Goal: Find specific page/section: Find specific page/section

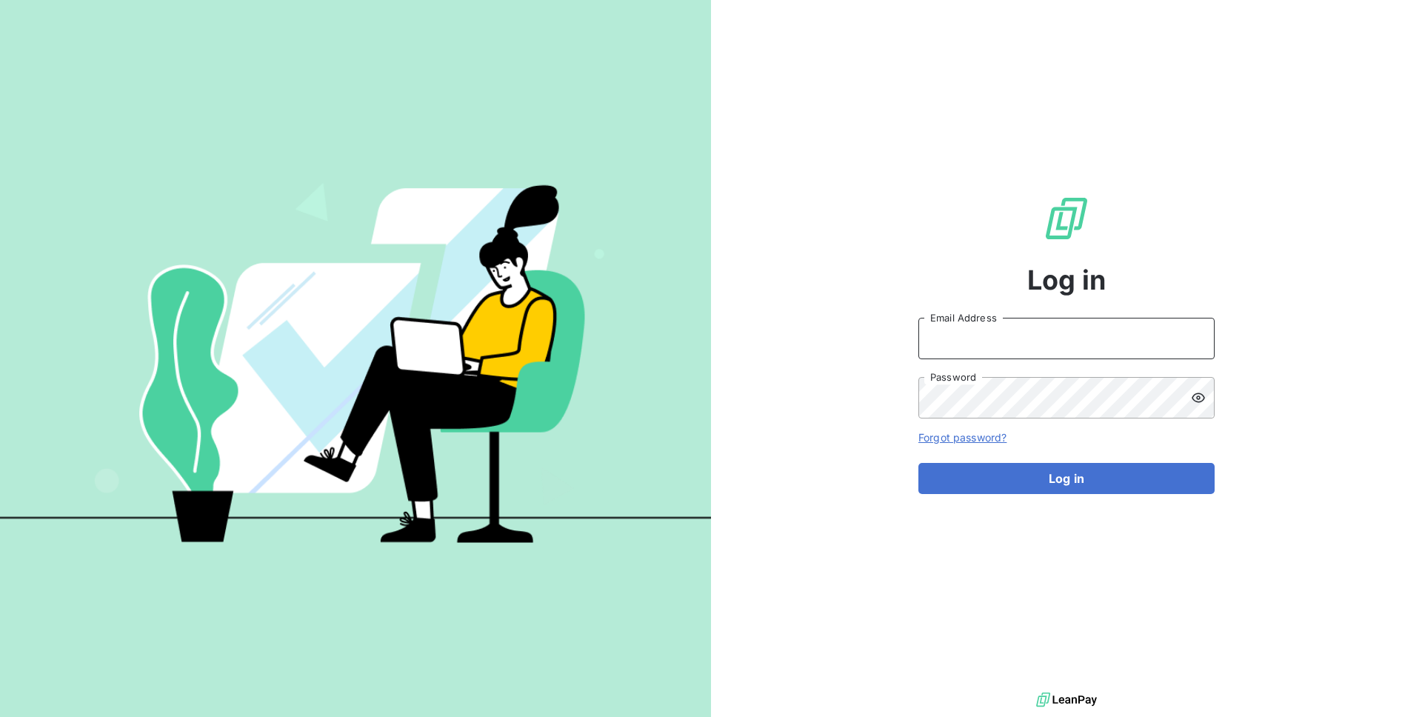
click at [1070, 327] on input "Email Address" at bounding box center [1066, 338] width 296 height 41
type input "admin@greyhoundrecycling"
click at [918, 463] on button "Log in" at bounding box center [1066, 478] width 296 height 31
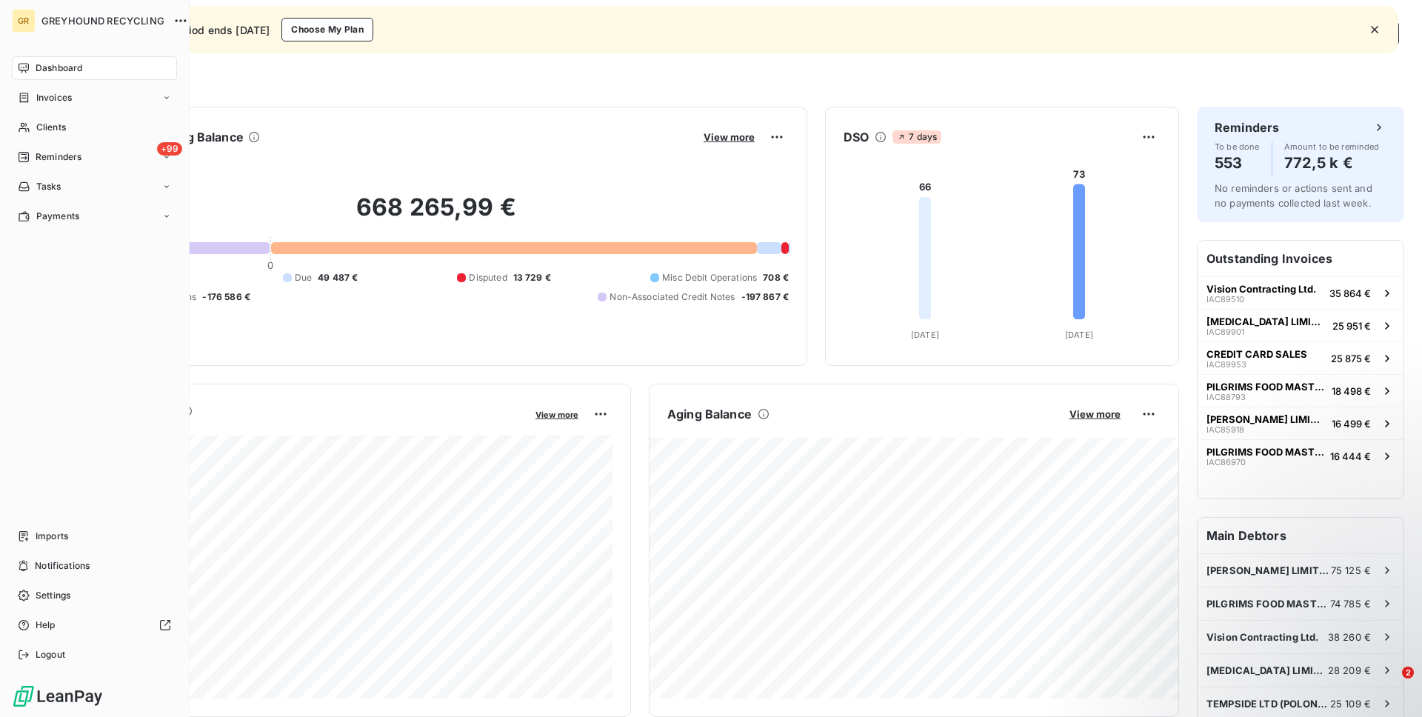
click at [68, 549] on nav "Imports Notifications Settings Help Logout" at bounding box center [94, 595] width 165 height 142
click at [85, 533] on div "Imports" at bounding box center [94, 536] width 165 height 24
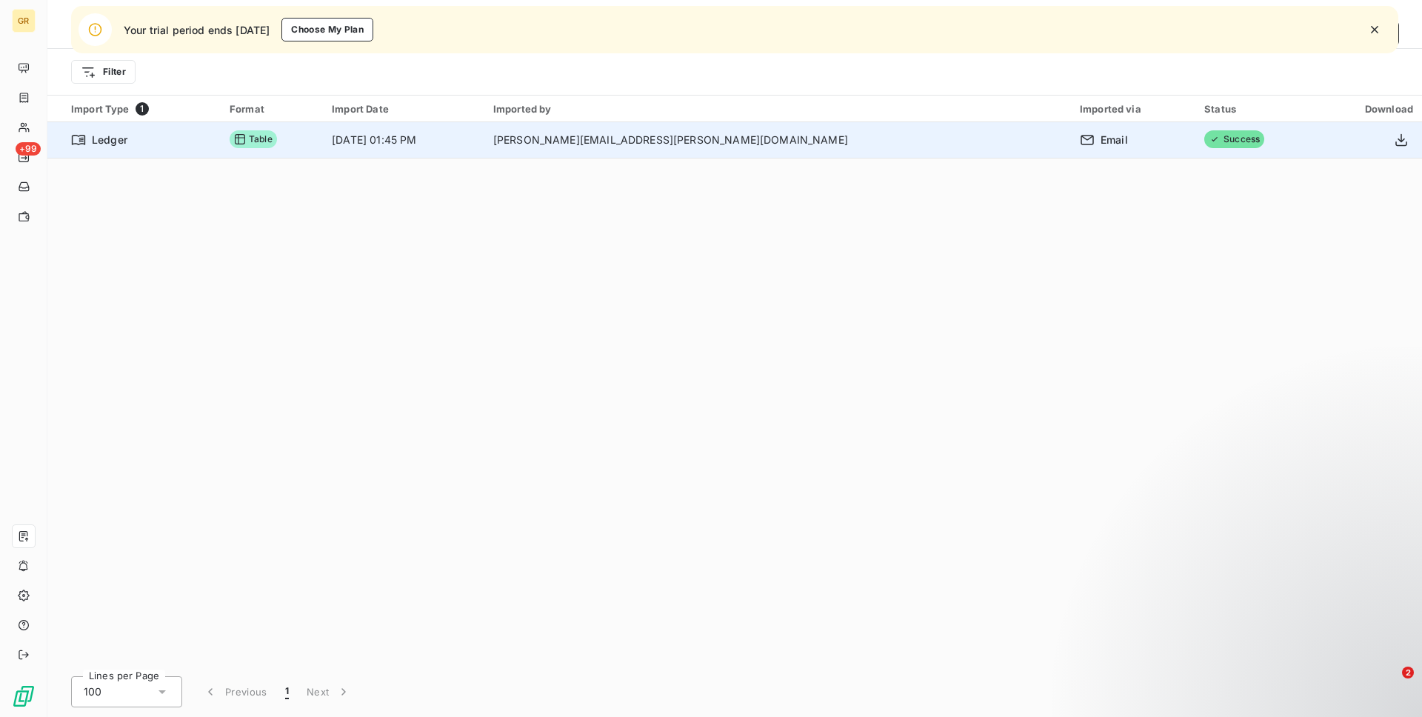
click at [1387, 141] on div at bounding box center [1370, 140] width 87 height 24
click at [1398, 141] on icon "button" at bounding box center [1401, 140] width 15 height 15
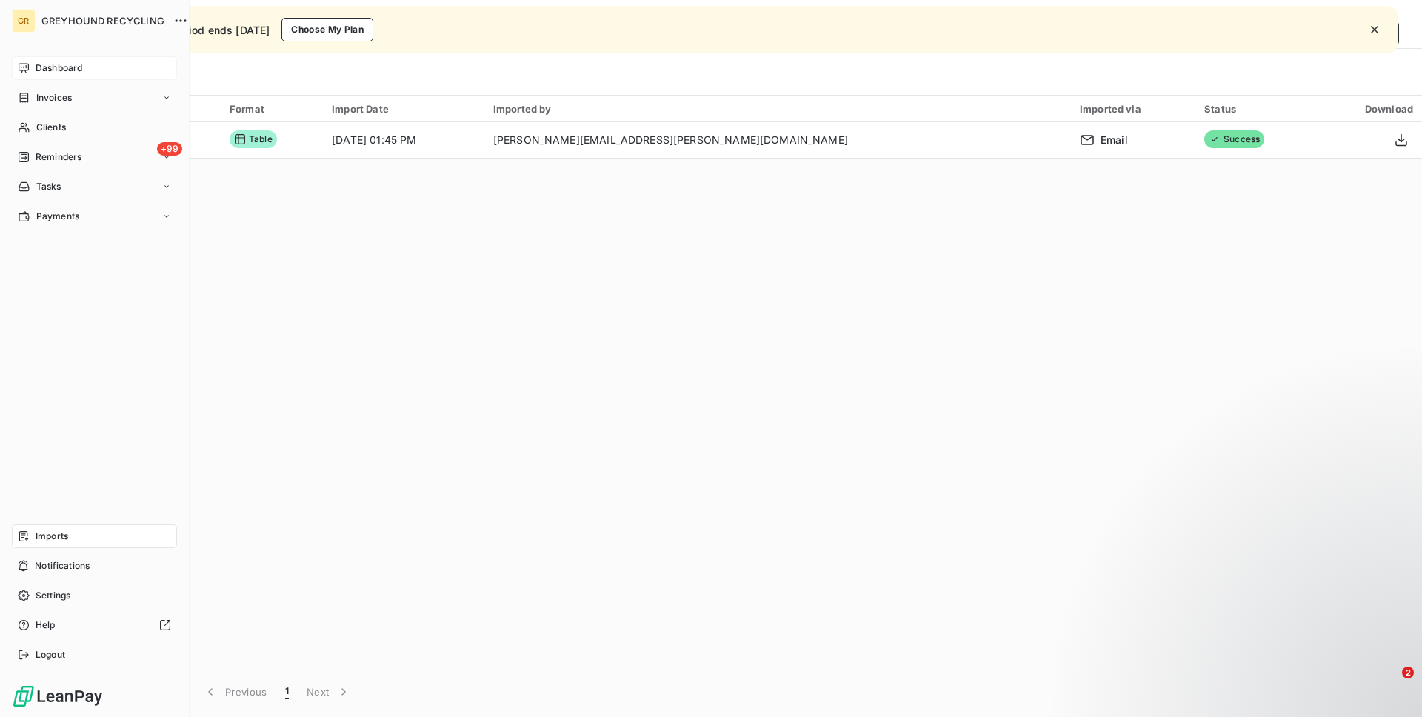
click at [48, 68] on span "Dashboard" at bounding box center [59, 67] width 47 height 13
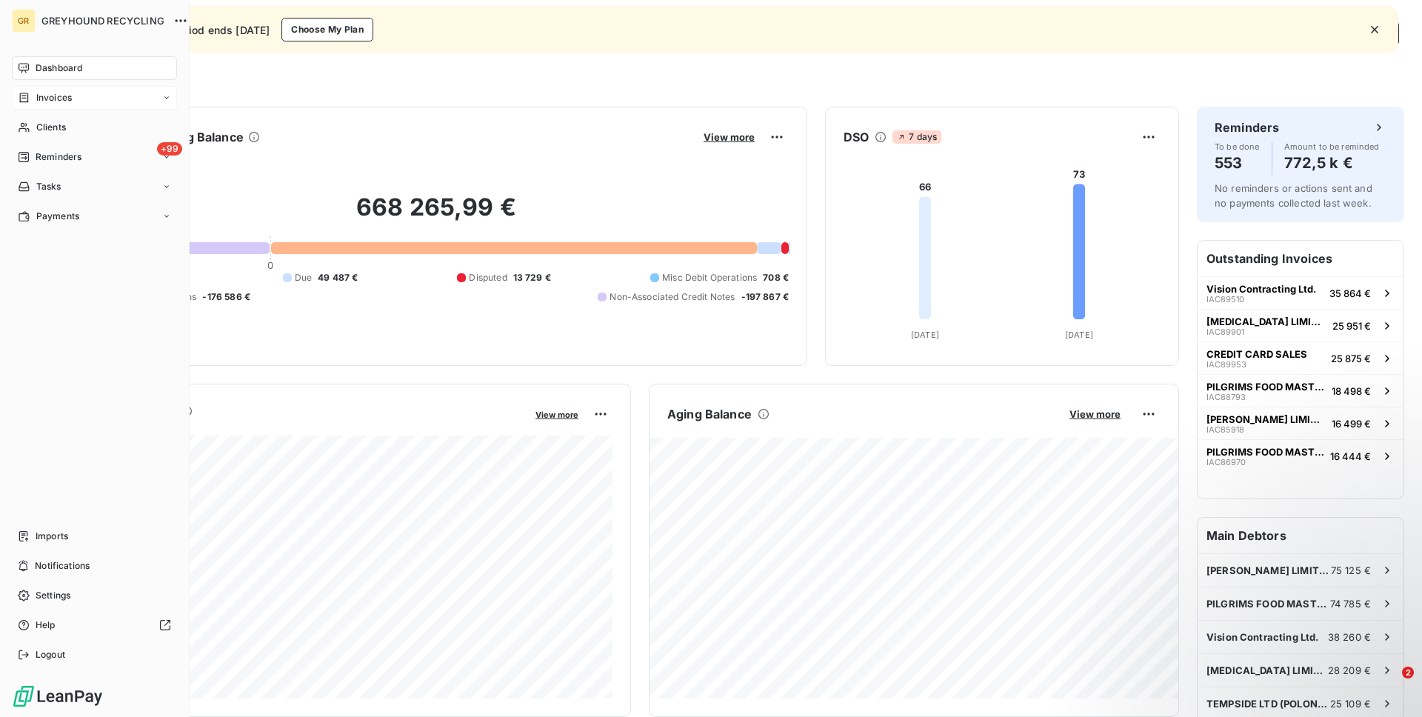
click at [86, 98] on div "Invoices" at bounding box center [94, 98] width 165 height 24
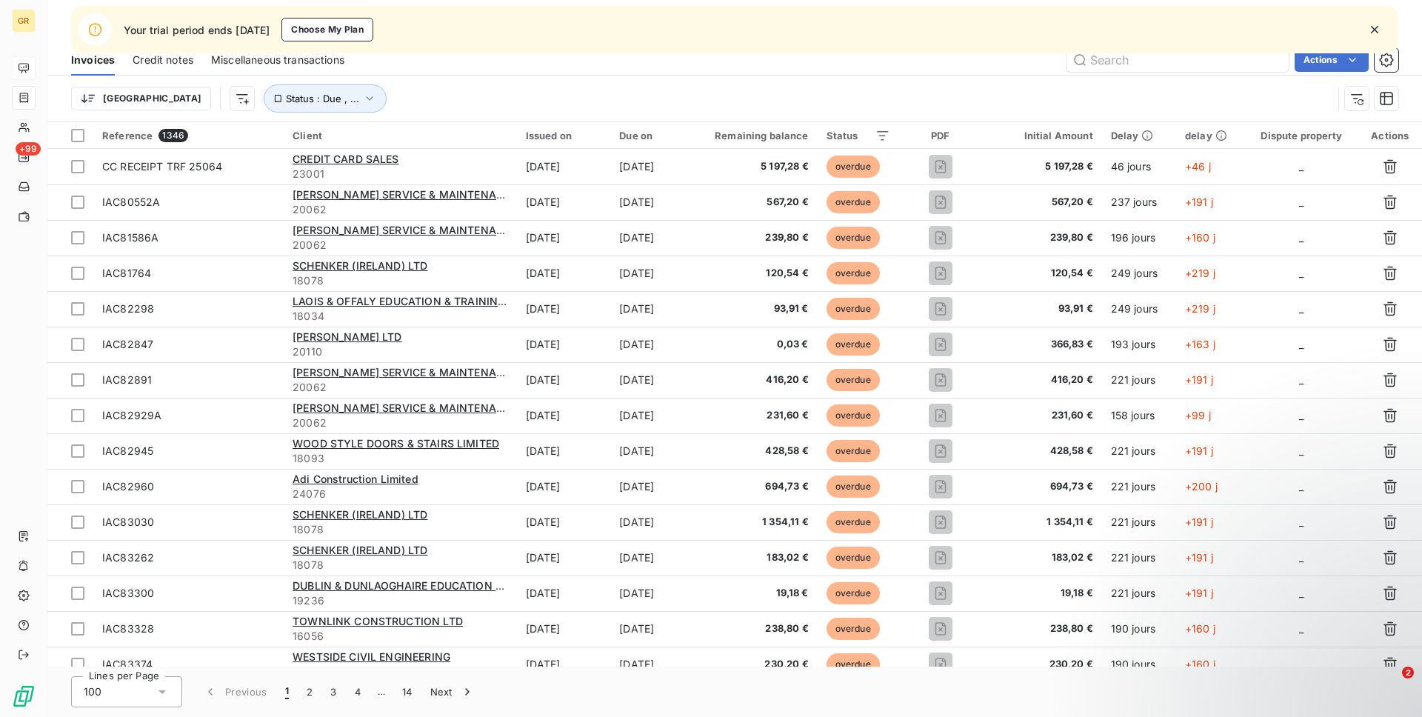
click at [1379, 27] on icon "button" at bounding box center [1374, 29] width 15 height 15
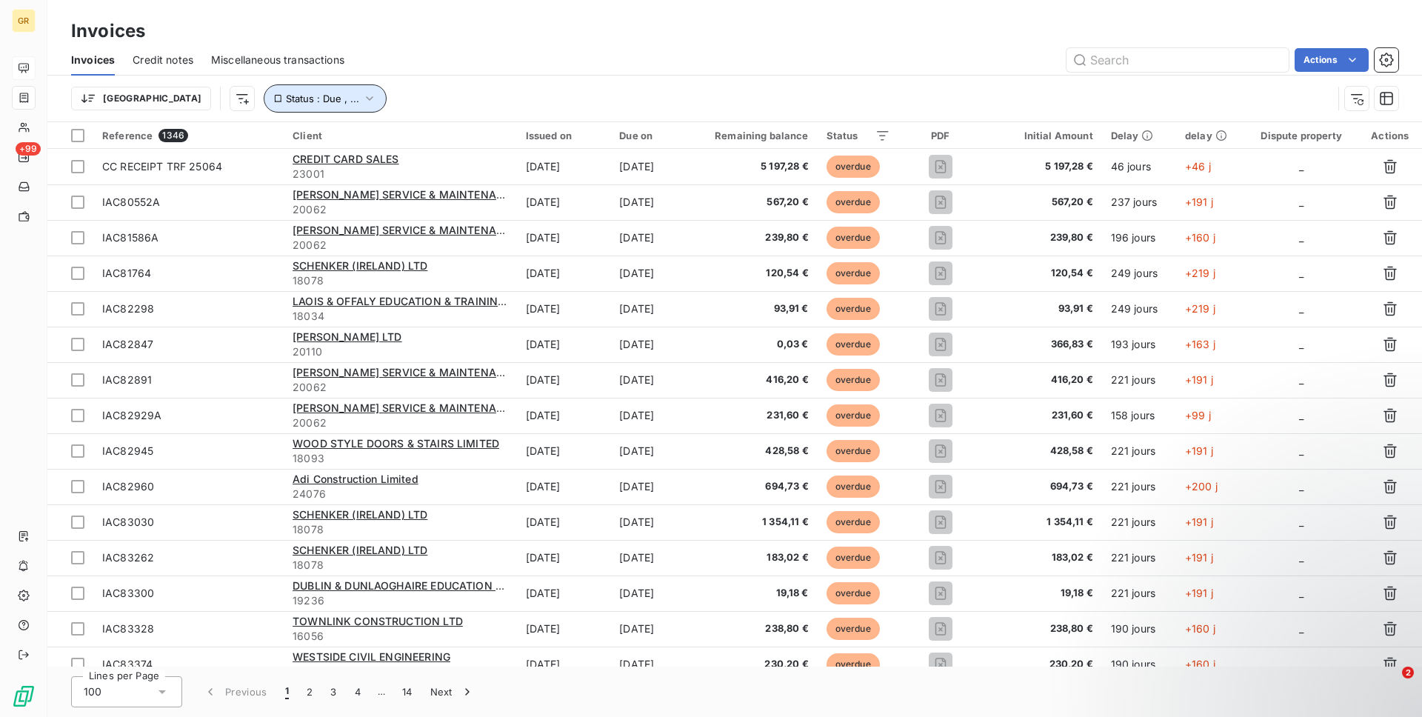
click at [286, 103] on span "Status : Due , ..." at bounding box center [322, 99] width 73 height 12
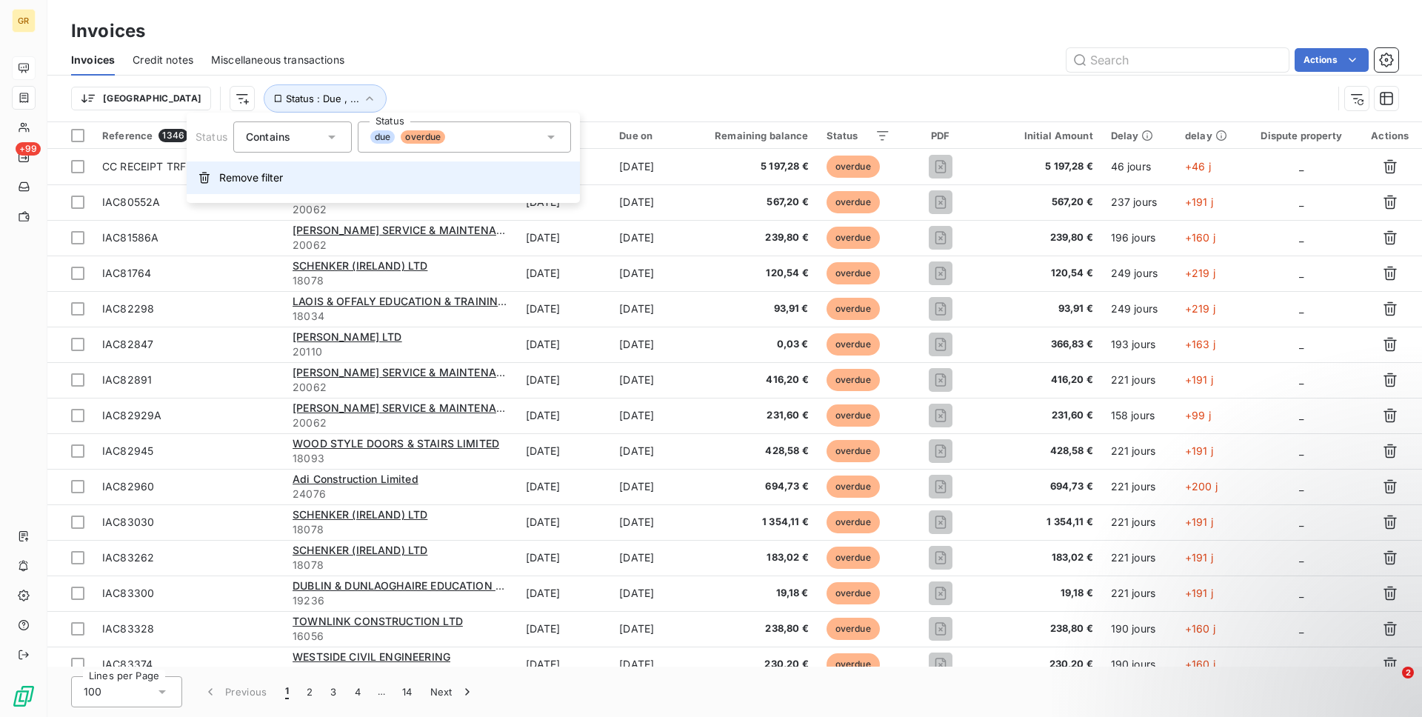
click at [267, 167] on button "Remove filter" at bounding box center [383, 177] width 393 height 33
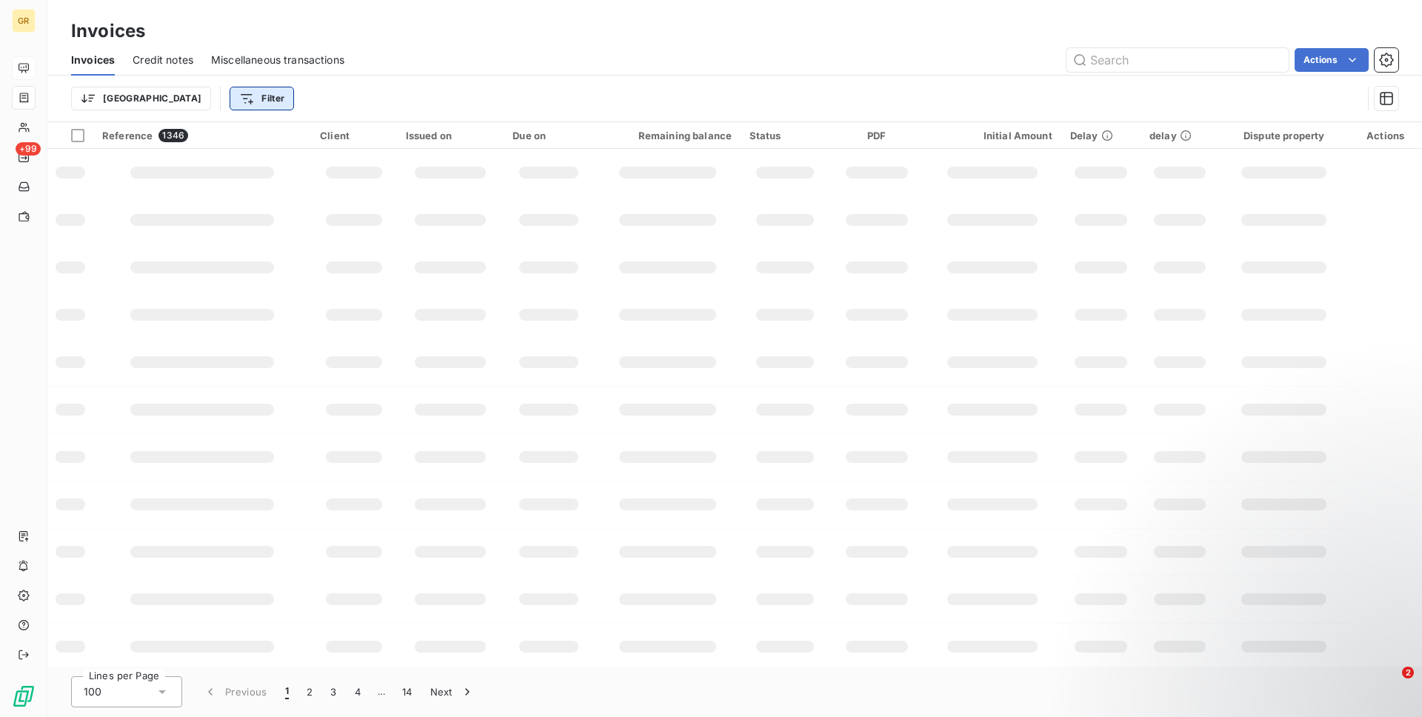
click at [196, 96] on html "GR +99 Invoices Invoices Credit notes Miscellaneous transactions Actions Trier …" at bounding box center [711, 358] width 1422 height 717
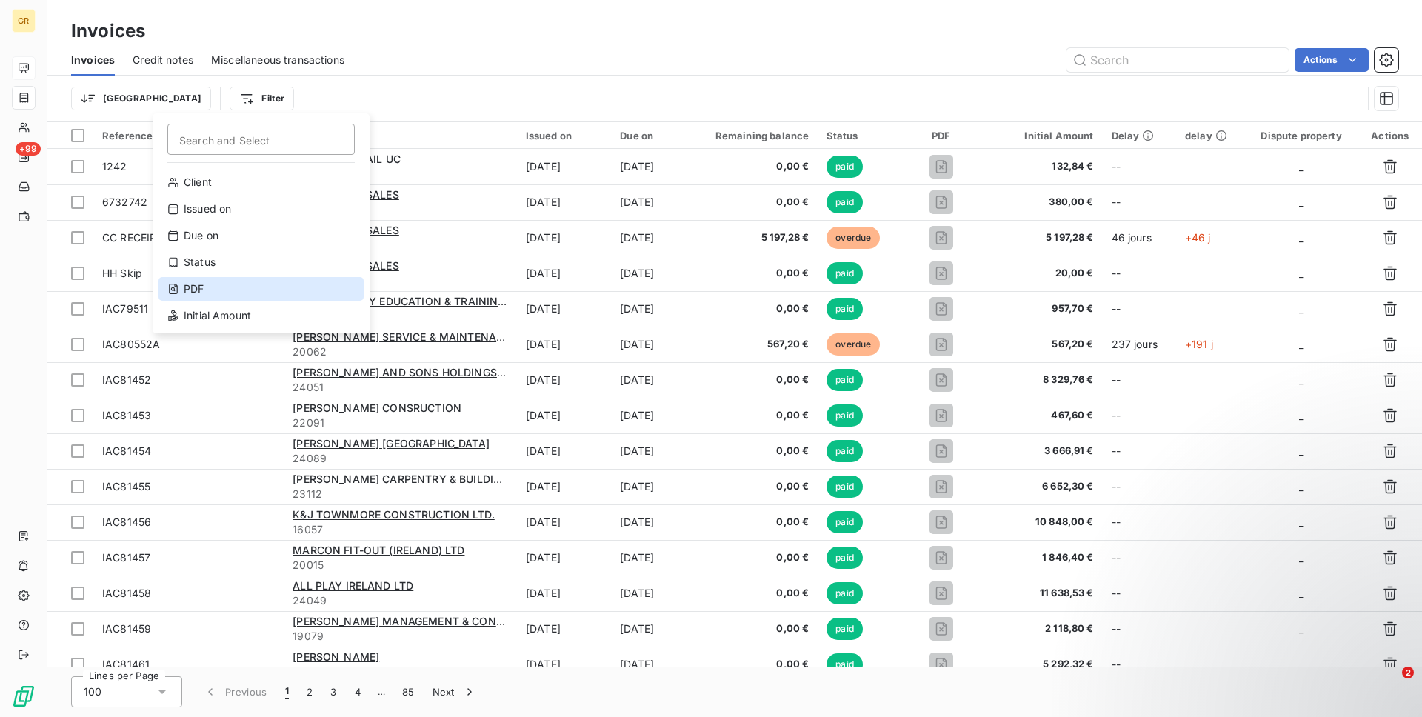
click at [233, 288] on div "PDF" at bounding box center [260, 289] width 205 height 24
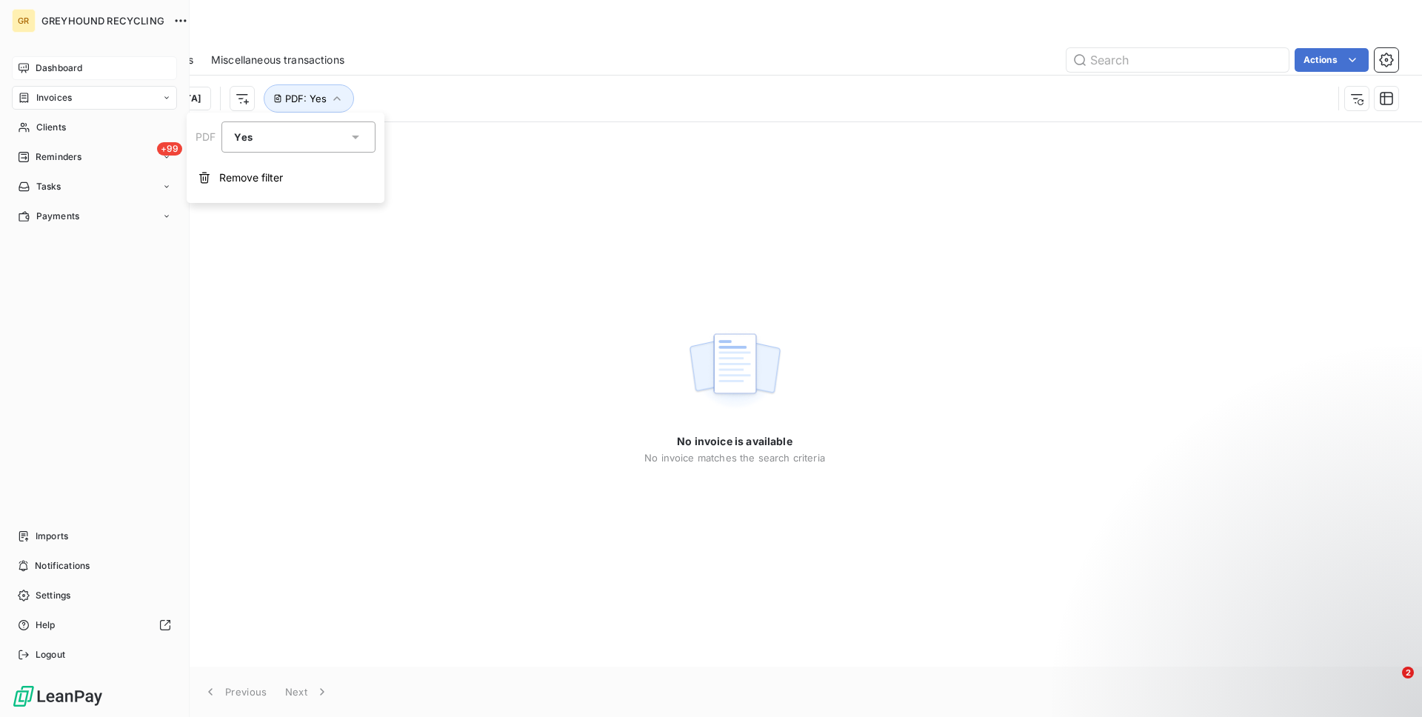
click at [24, 69] on icon at bounding box center [24, 68] width 12 height 12
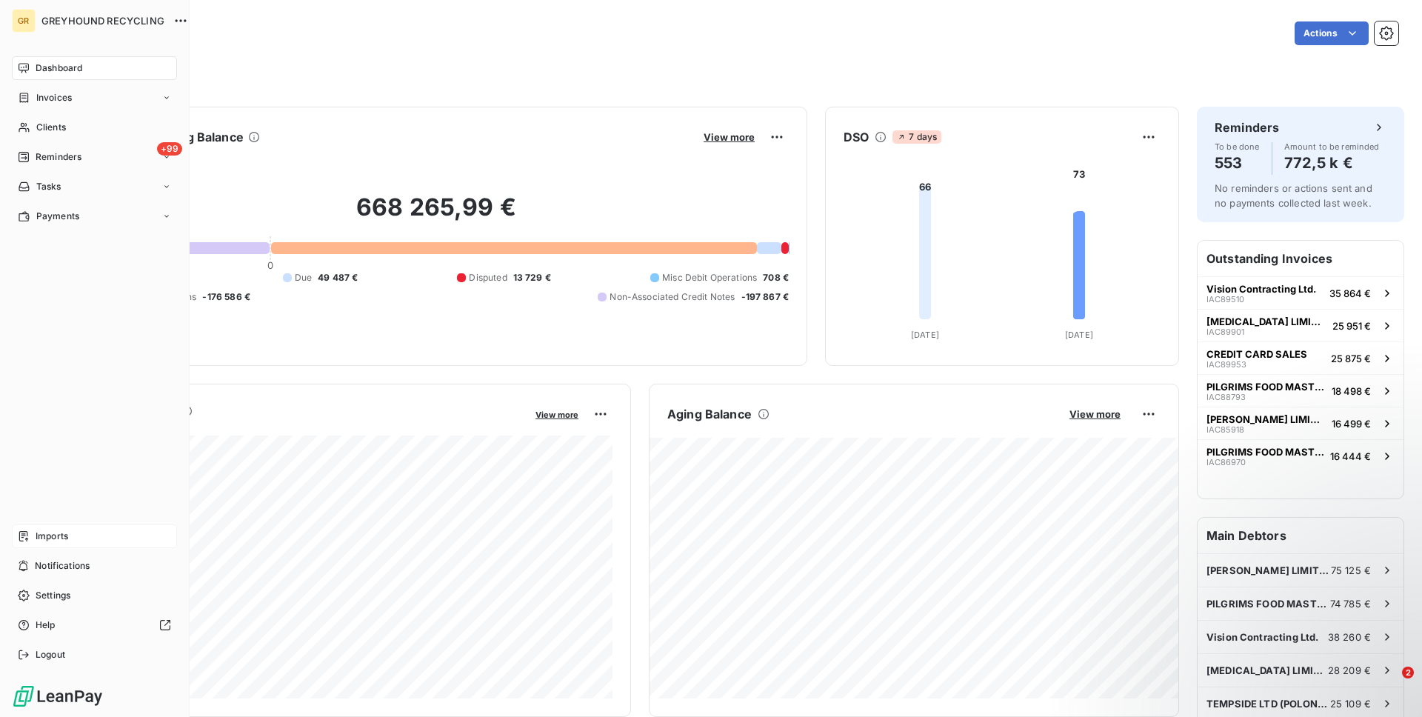
click at [118, 539] on div "Imports" at bounding box center [94, 536] width 165 height 24
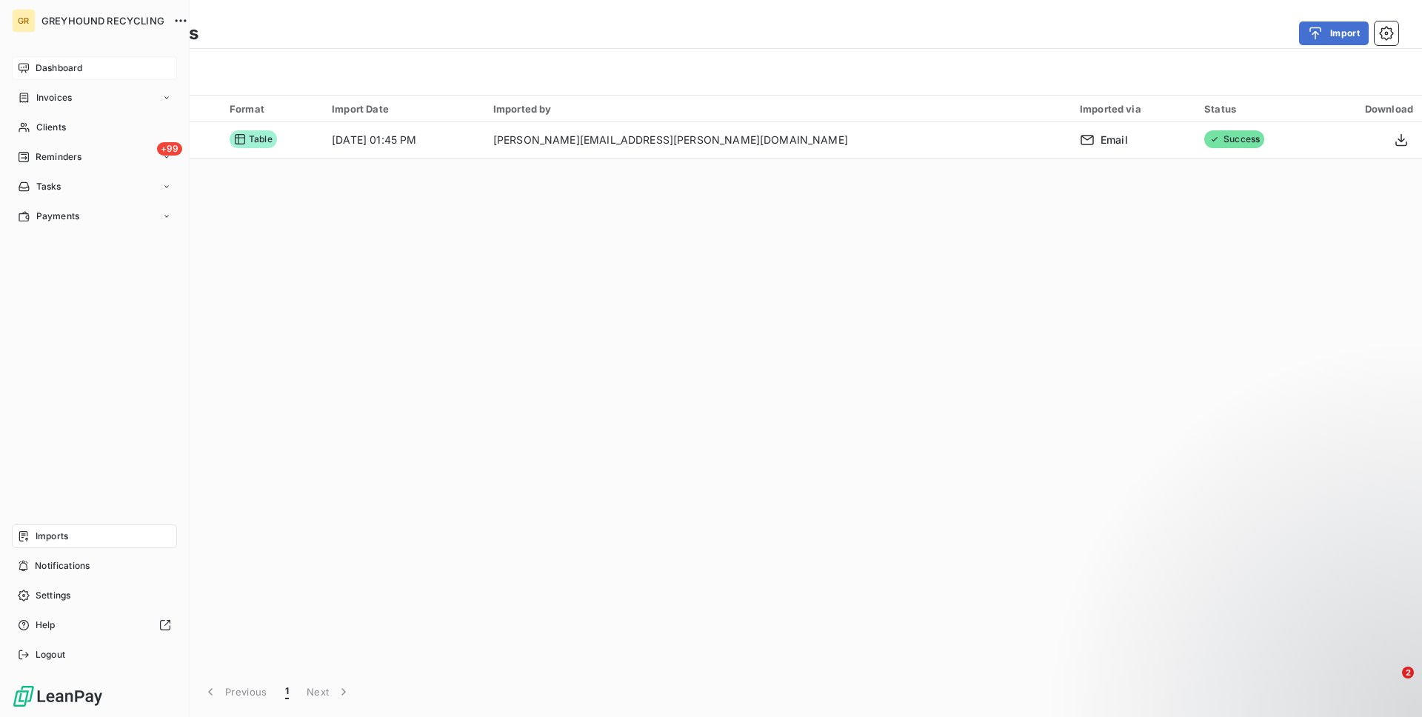
click at [47, 66] on span "Dashboard" at bounding box center [59, 67] width 47 height 13
